Goal: Find contact information: Find contact information

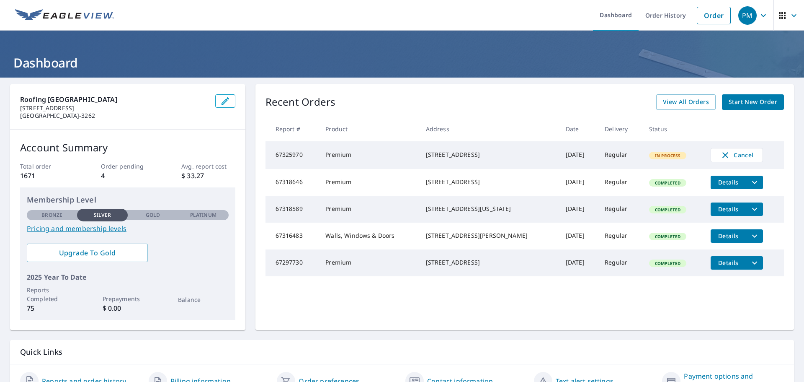
click at [789, 14] on icon "button" at bounding box center [794, 15] width 10 height 10
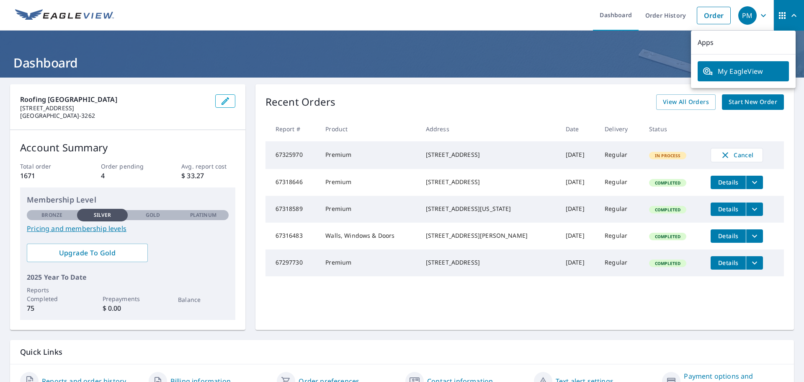
click at [789, 14] on icon "button" at bounding box center [794, 15] width 10 height 10
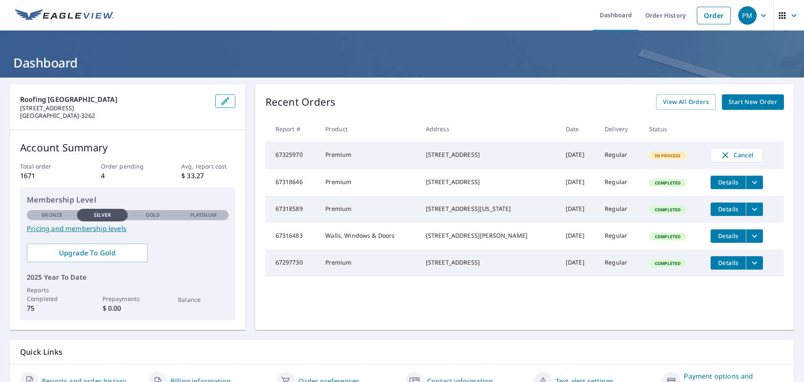
click at [761, 14] on icon "button" at bounding box center [764, 15] width 10 height 10
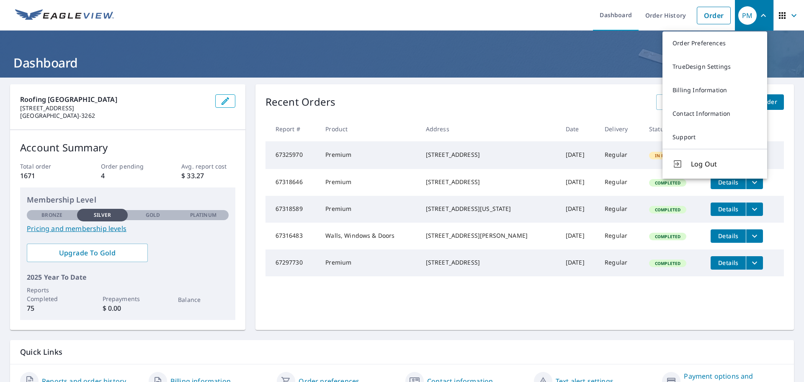
click at [761, 16] on icon "button" at bounding box center [764, 15] width 10 height 10
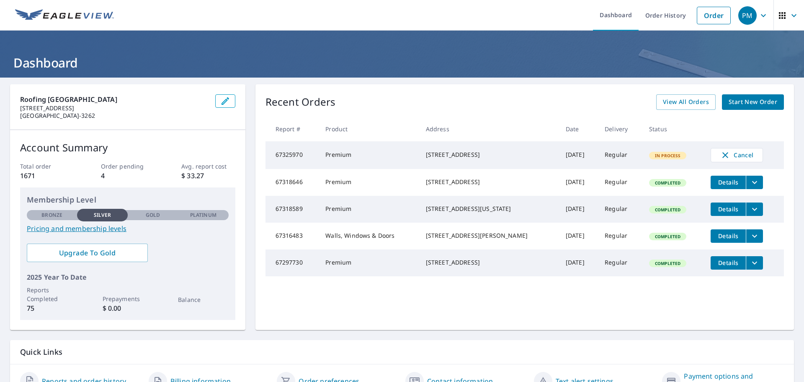
click at [761, 16] on icon "button" at bounding box center [764, 15] width 10 height 10
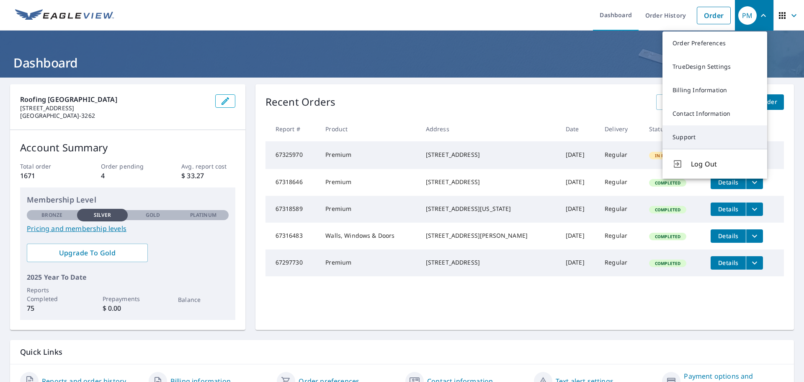
click at [694, 134] on link "Support" at bounding box center [715, 136] width 105 height 23
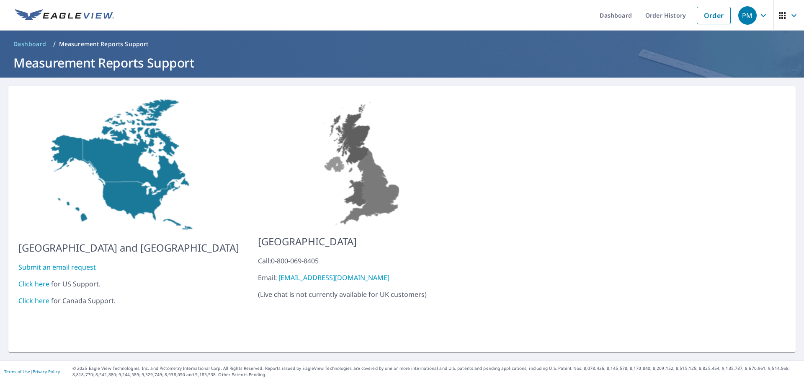
click at [36, 279] on link "Click here" at bounding box center [33, 283] width 31 height 9
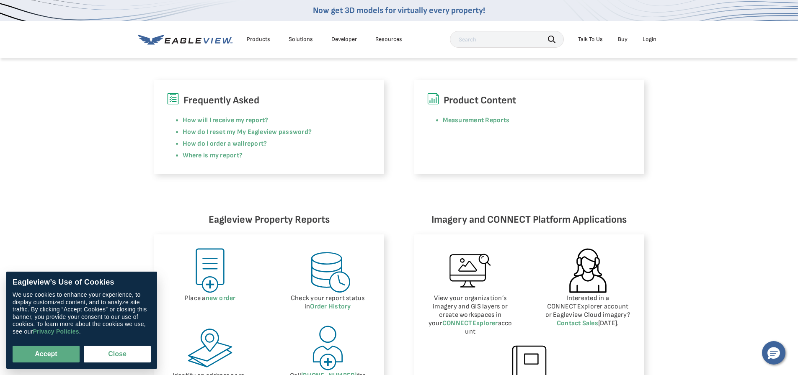
scroll to position [251, 0]
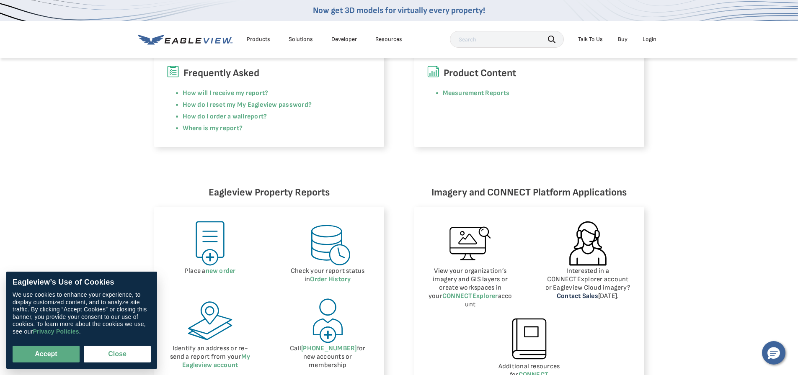
click at [584, 297] on link "Contact Sales" at bounding box center [577, 296] width 41 height 8
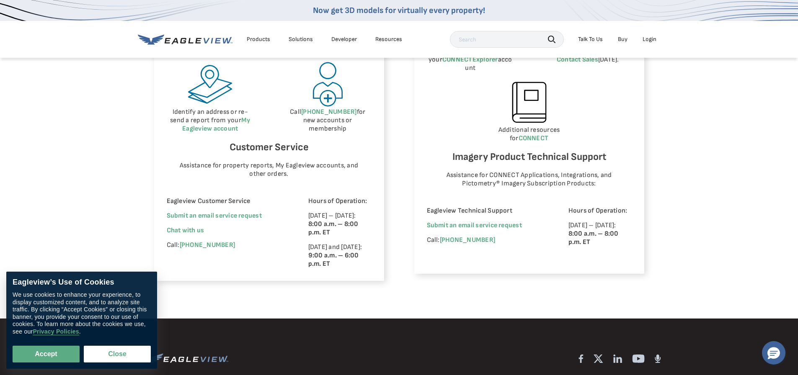
scroll to position [503, 0]
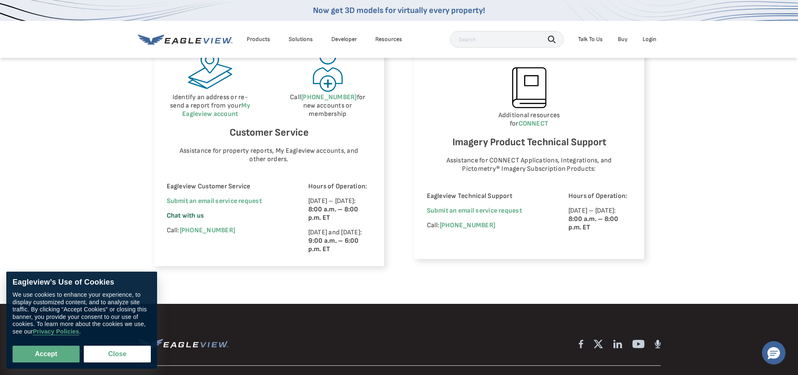
click at [192, 214] on span "Chat with us" at bounding box center [186, 216] width 38 height 8
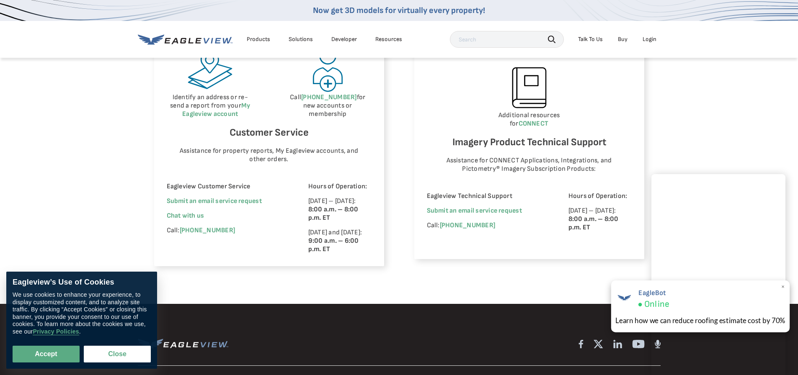
click at [783, 287] on span "×" at bounding box center [783, 287] width 5 height 9
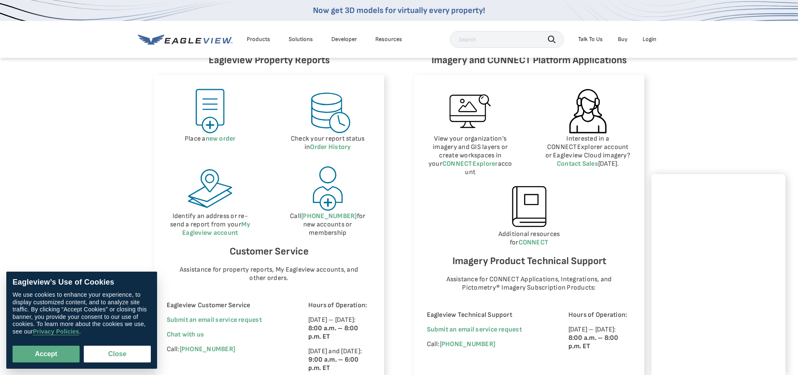
scroll to position [308, 0]
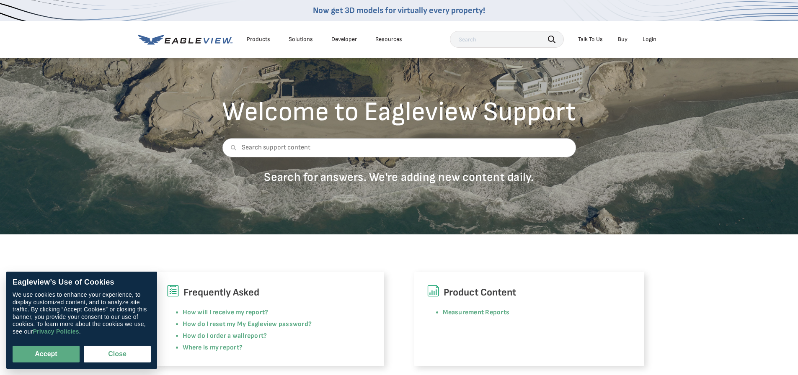
scroll to position [0, 0]
